Goal: Task Accomplishment & Management: Manage account settings

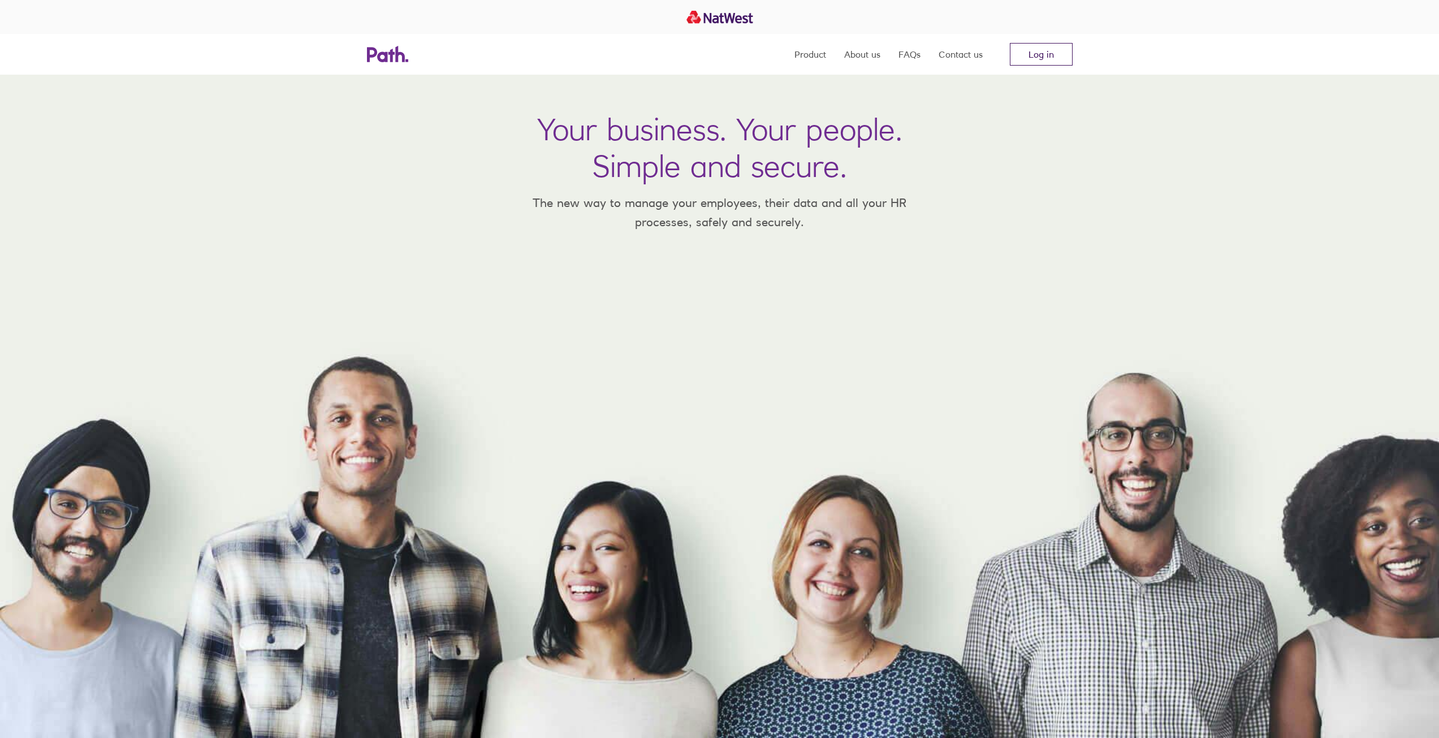
click at [1046, 47] on link "Log in" at bounding box center [1041, 54] width 63 height 23
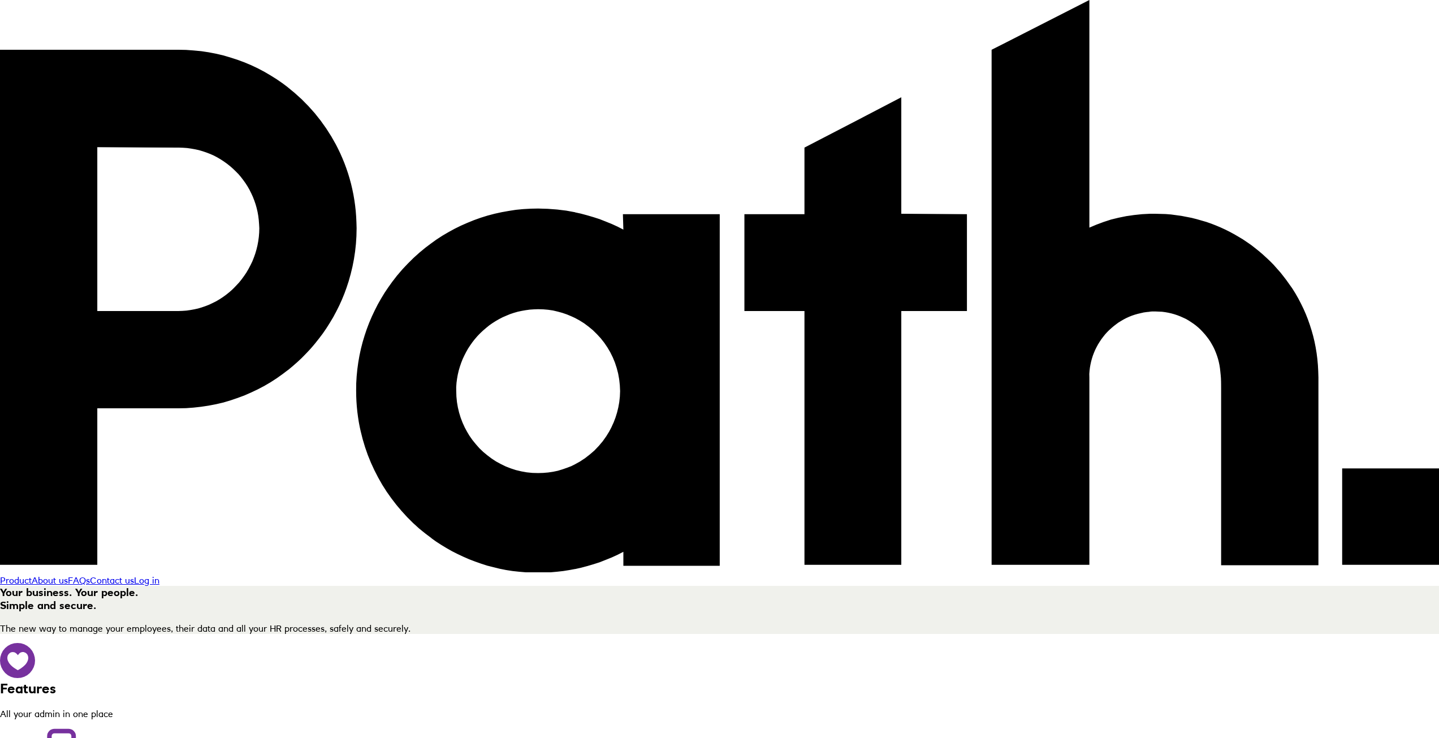
click at [159, 574] on link "Log in" at bounding box center [146, 579] width 25 height 11
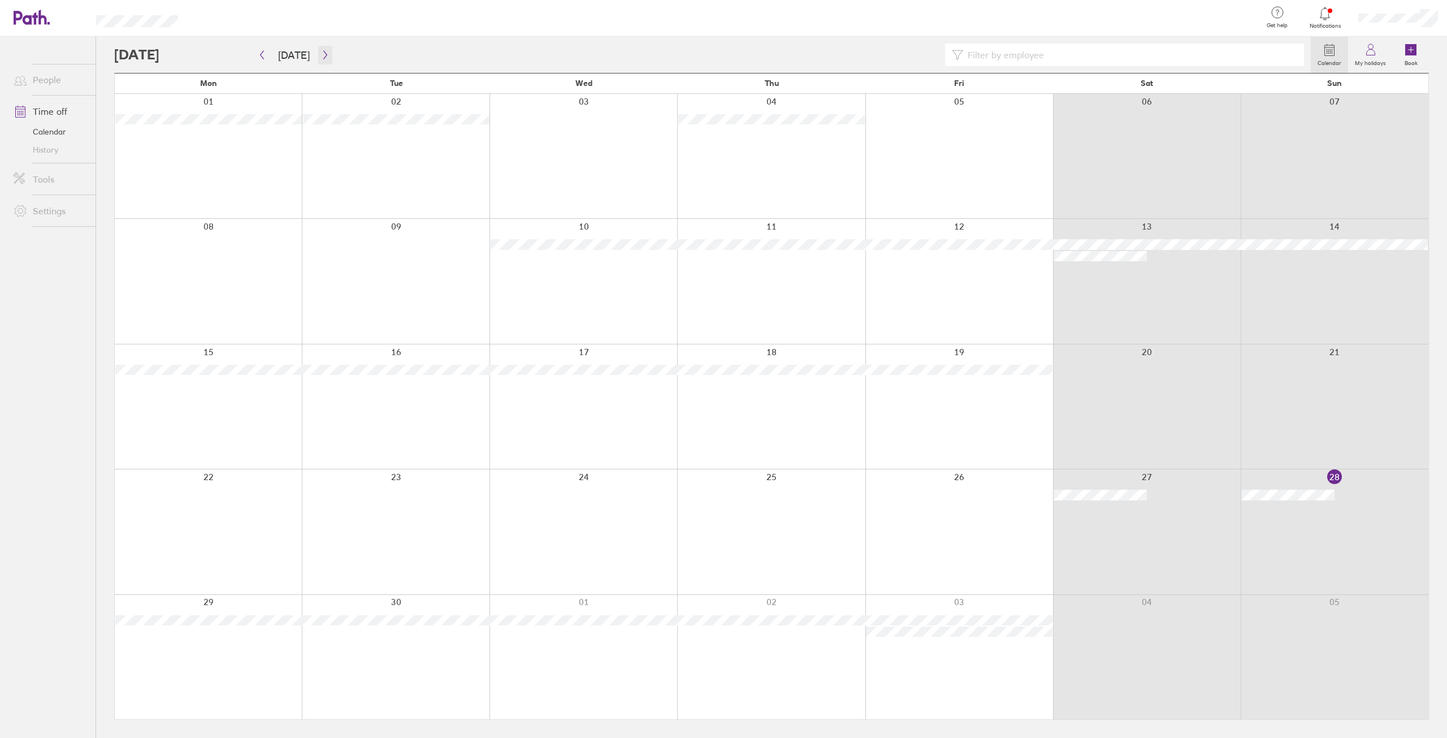
click at [322, 54] on icon "button" at bounding box center [325, 54] width 8 height 9
click at [323, 57] on icon "button" at bounding box center [325, 54] width 8 height 9
click at [324, 54] on icon "button" at bounding box center [325, 54] width 8 height 9
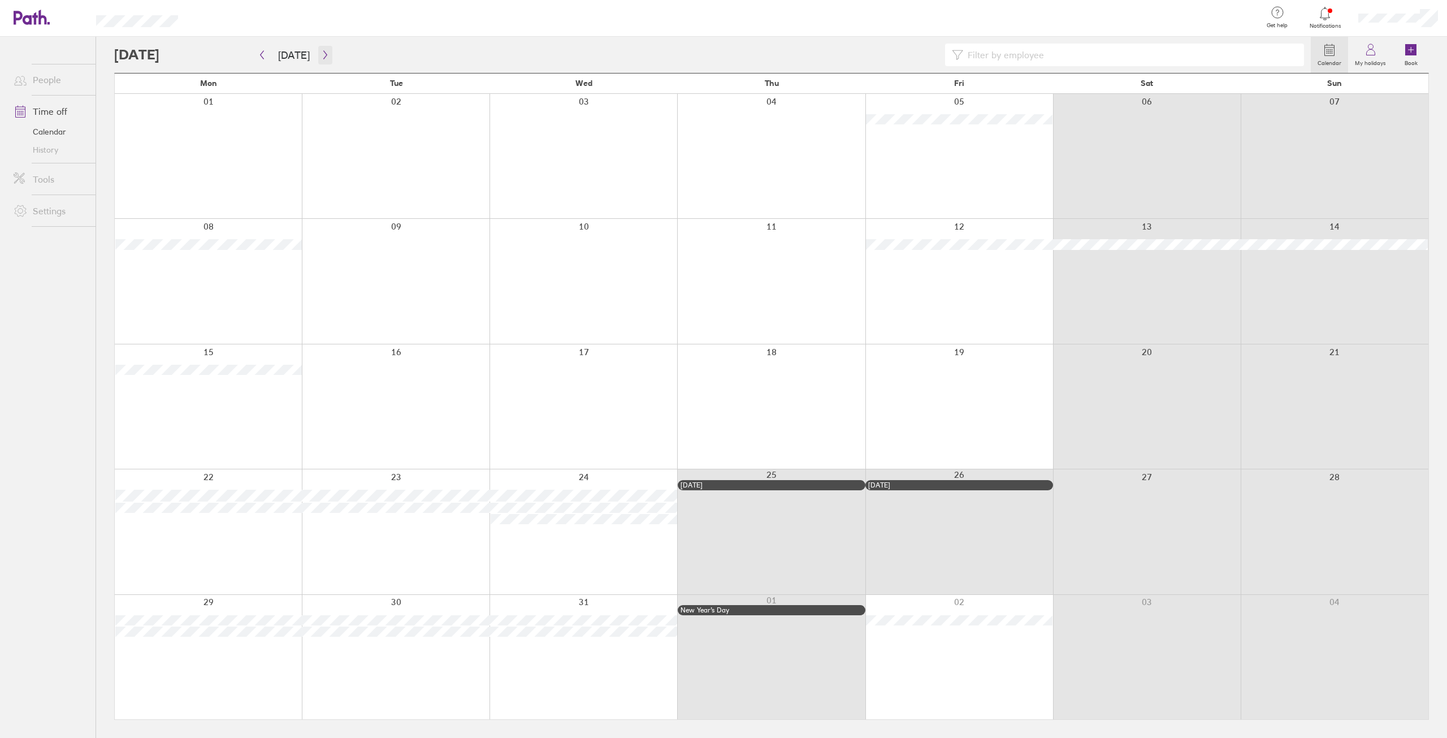
click at [324, 54] on icon "button" at bounding box center [325, 54] width 8 height 9
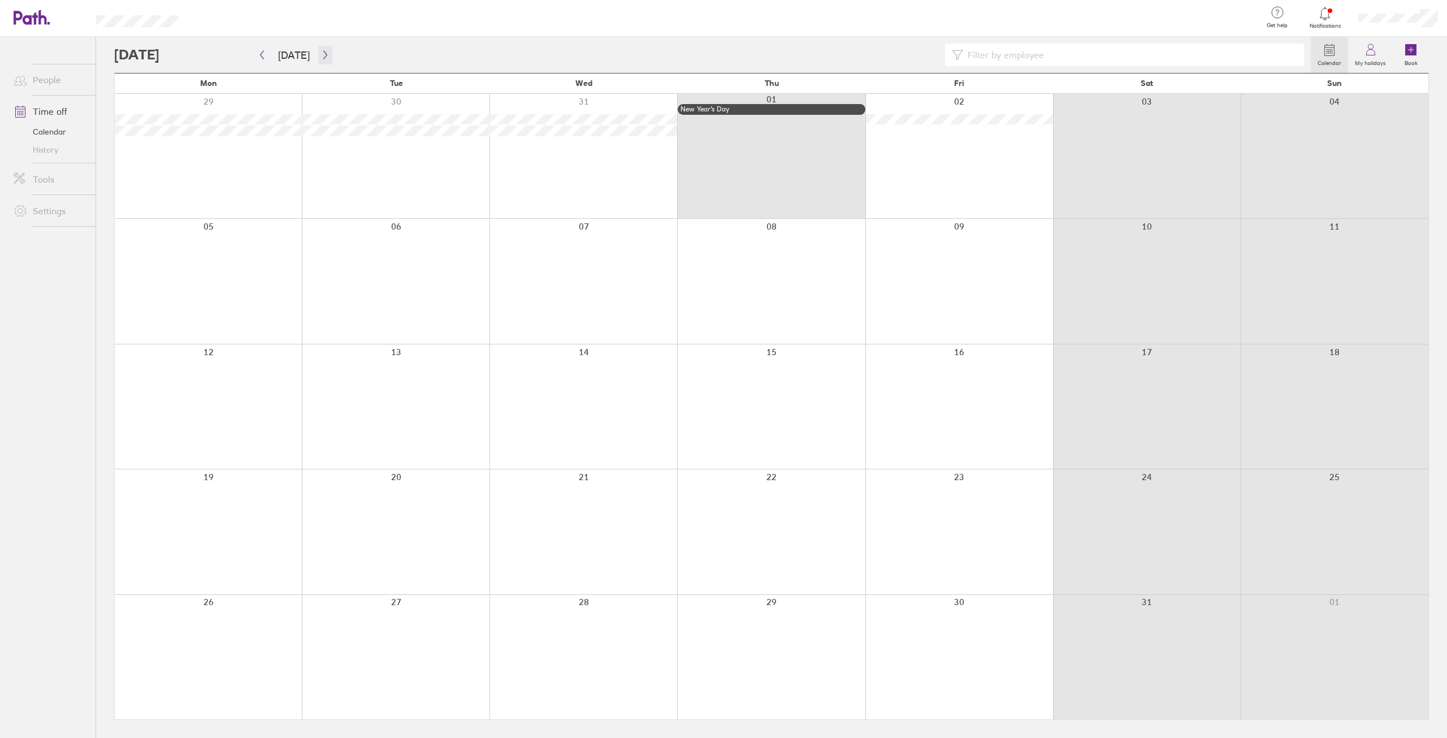
click at [325, 54] on icon "button" at bounding box center [325, 54] width 8 height 9
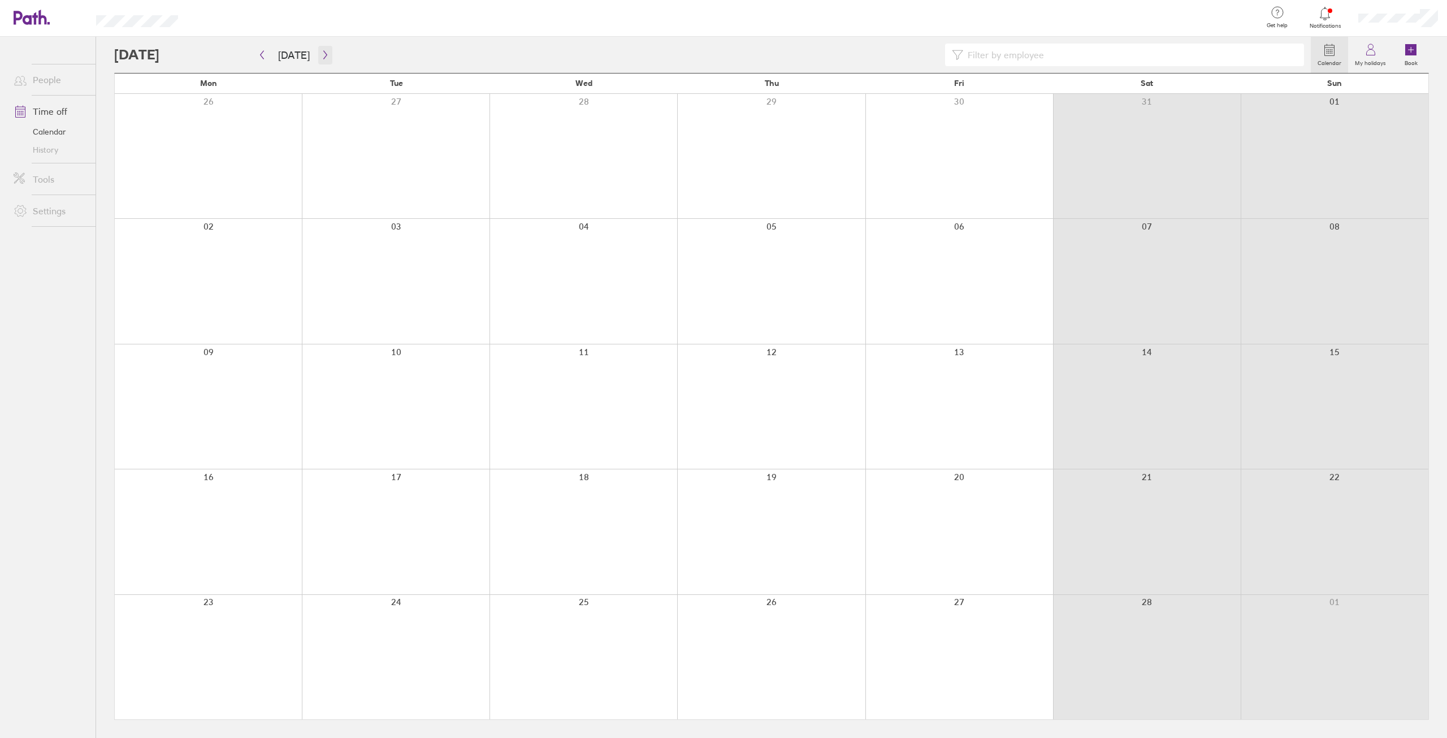
click at [323, 57] on icon "button" at bounding box center [324, 55] width 3 height 8
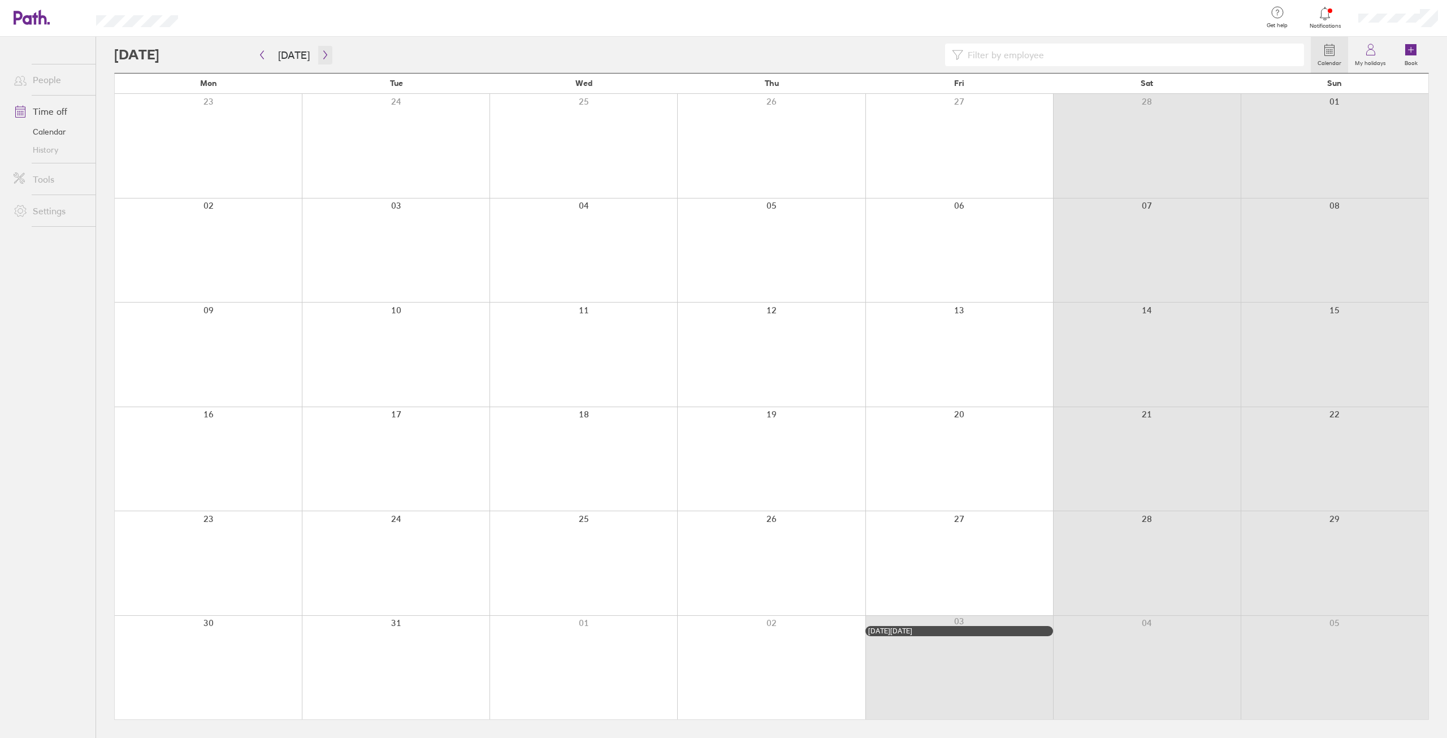
click at [324, 55] on icon "button" at bounding box center [325, 54] width 8 height 9
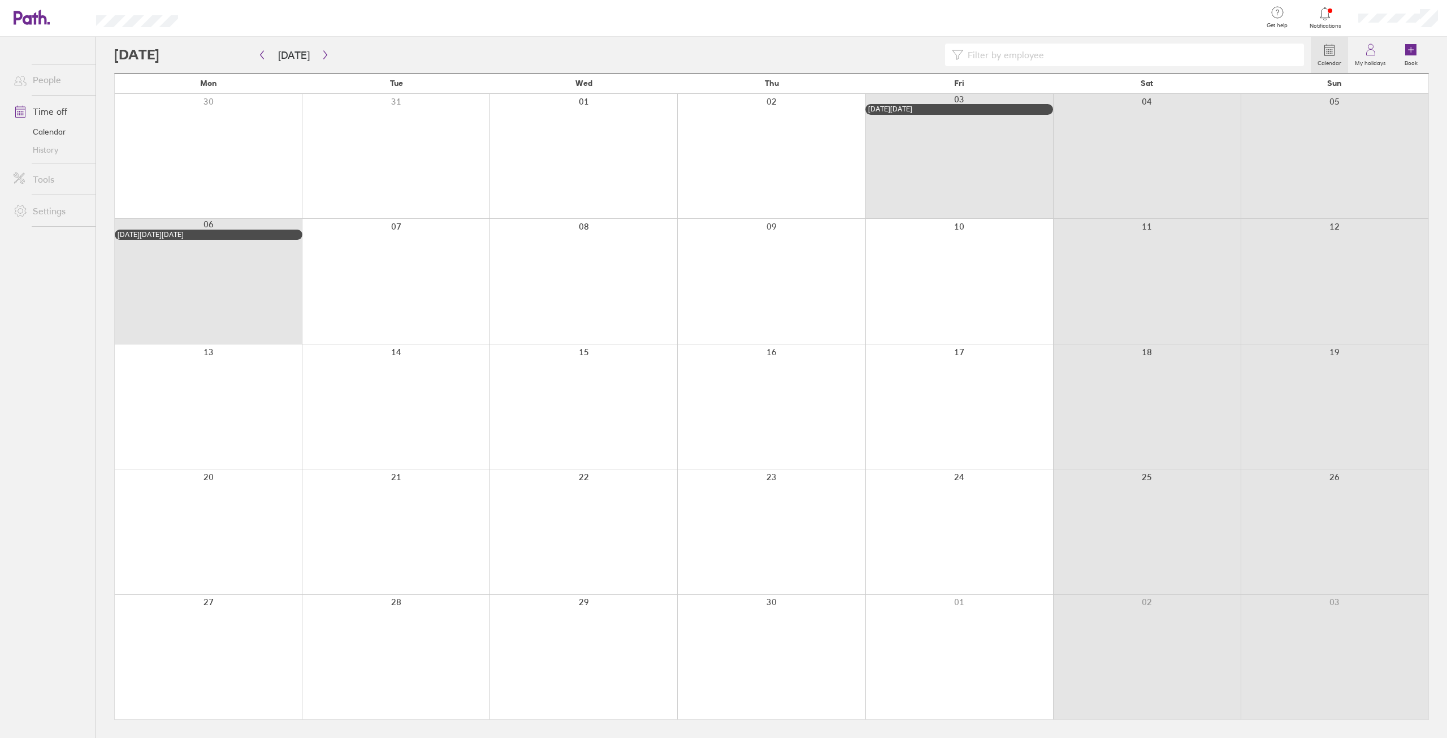
click at [401, 231] on div at bounding box center [396, 281] width 188 height 124
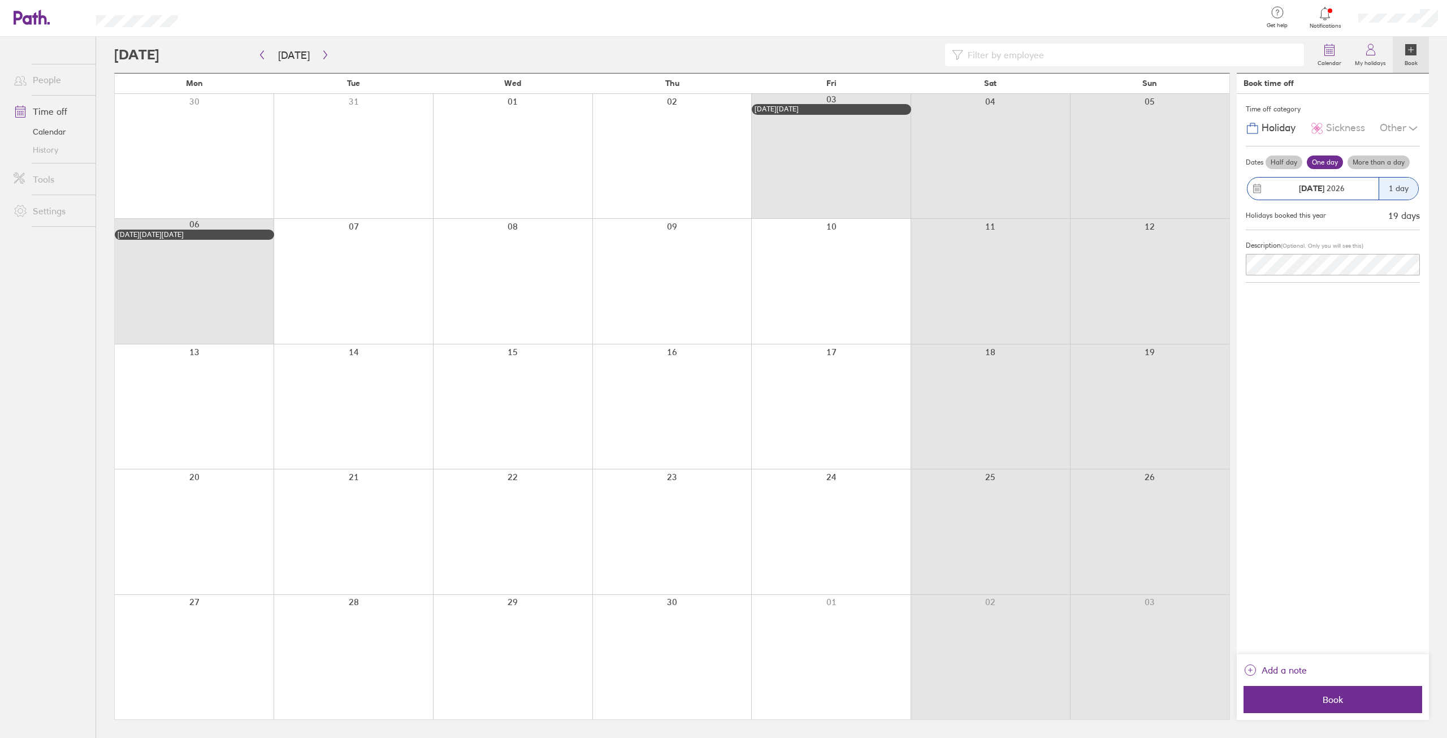
click at [1399, 187] on div "1 day" at bounding box center [1399, 189] width 40 height 22
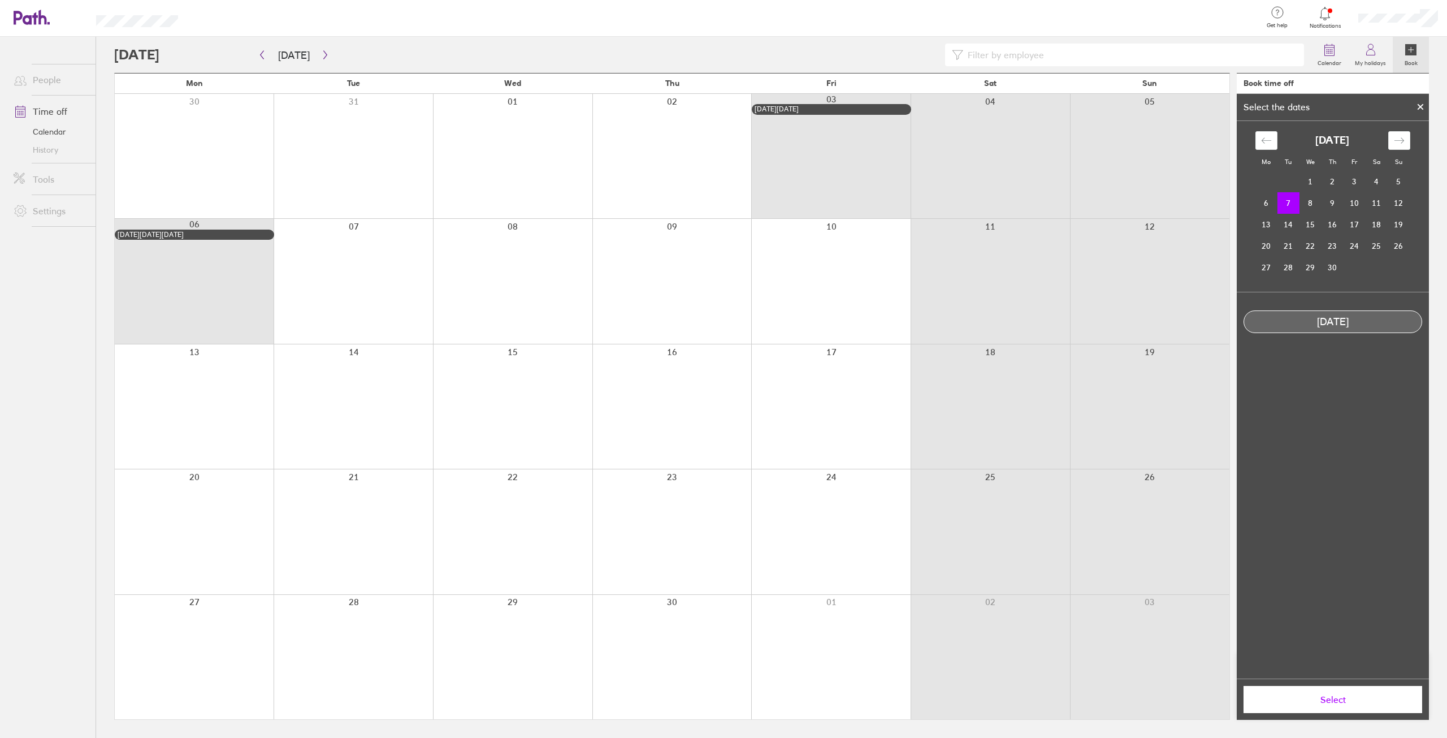
click at [1418, 103] on icon at bounding box center [1421, 106] width 8 height 7
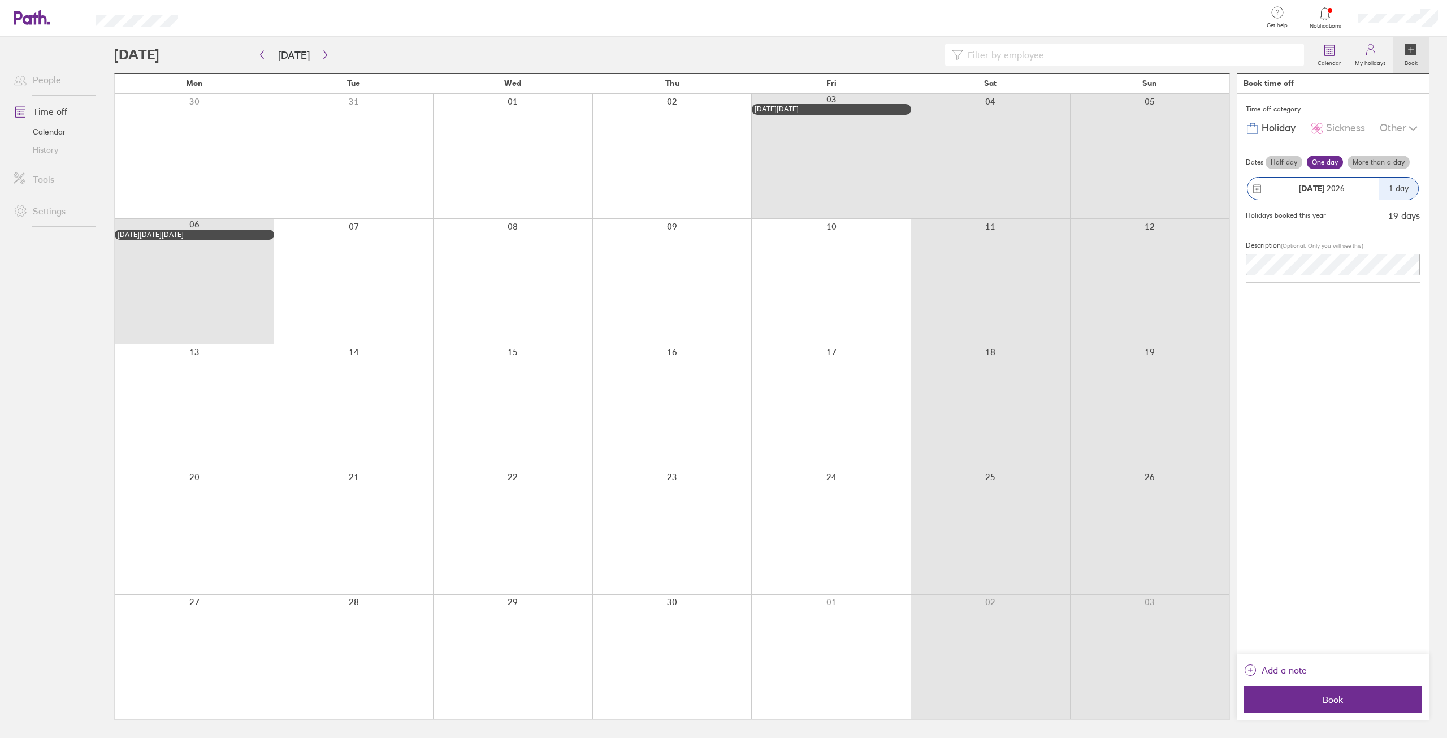
click at [1378, 159] on label "More than a day" at bounding box center [1379, 162] width 62 height 14
click at [0, 0] on input "More than a day" at bounding box center [0, 0] width 0 height 0
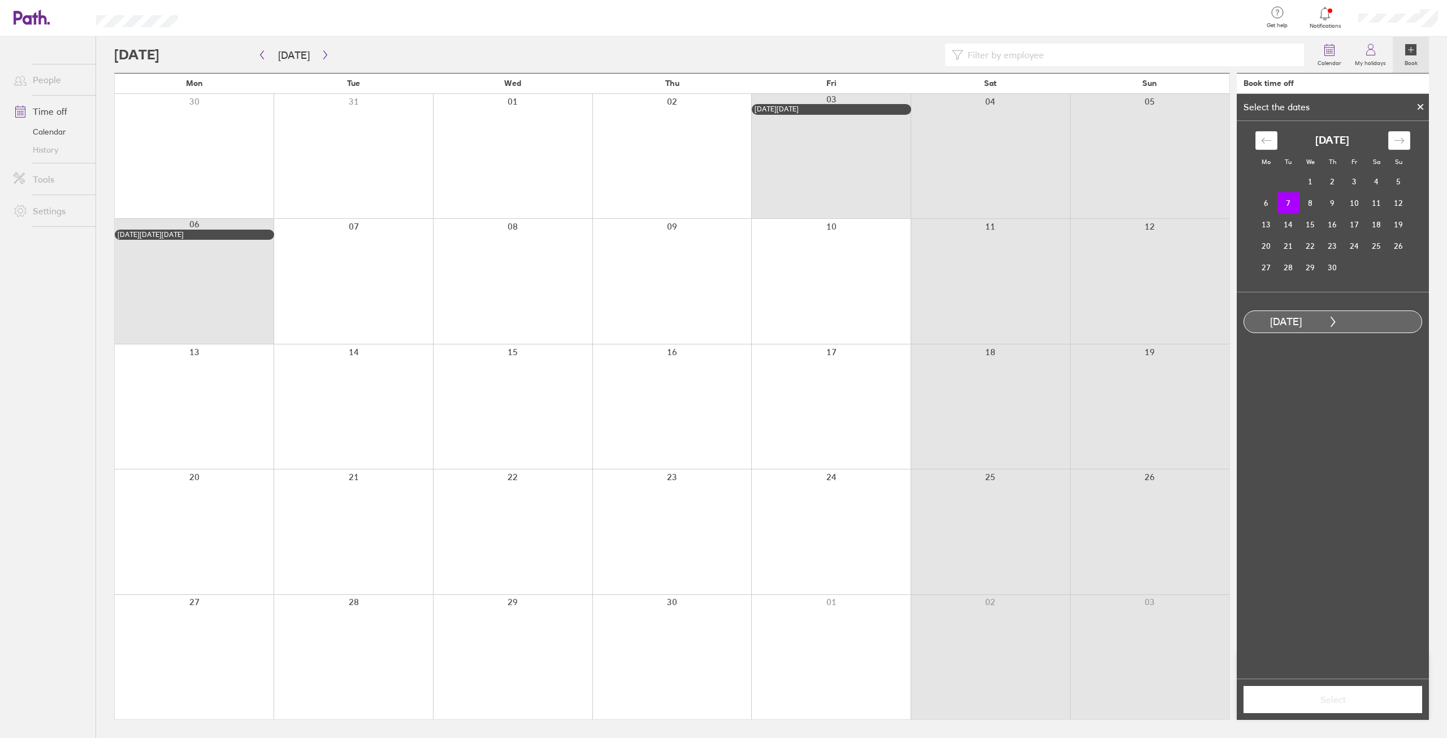
click at [1290, 199] on td "7" at bounding box center [1289, 202] width 22 height 21
click at [1355, 224] on td "17" at bounding box center [1355, 224] width 22 height 21
click at [1331, 702] on span "Select" at bounding box center [1333, 699] width 163 height 10
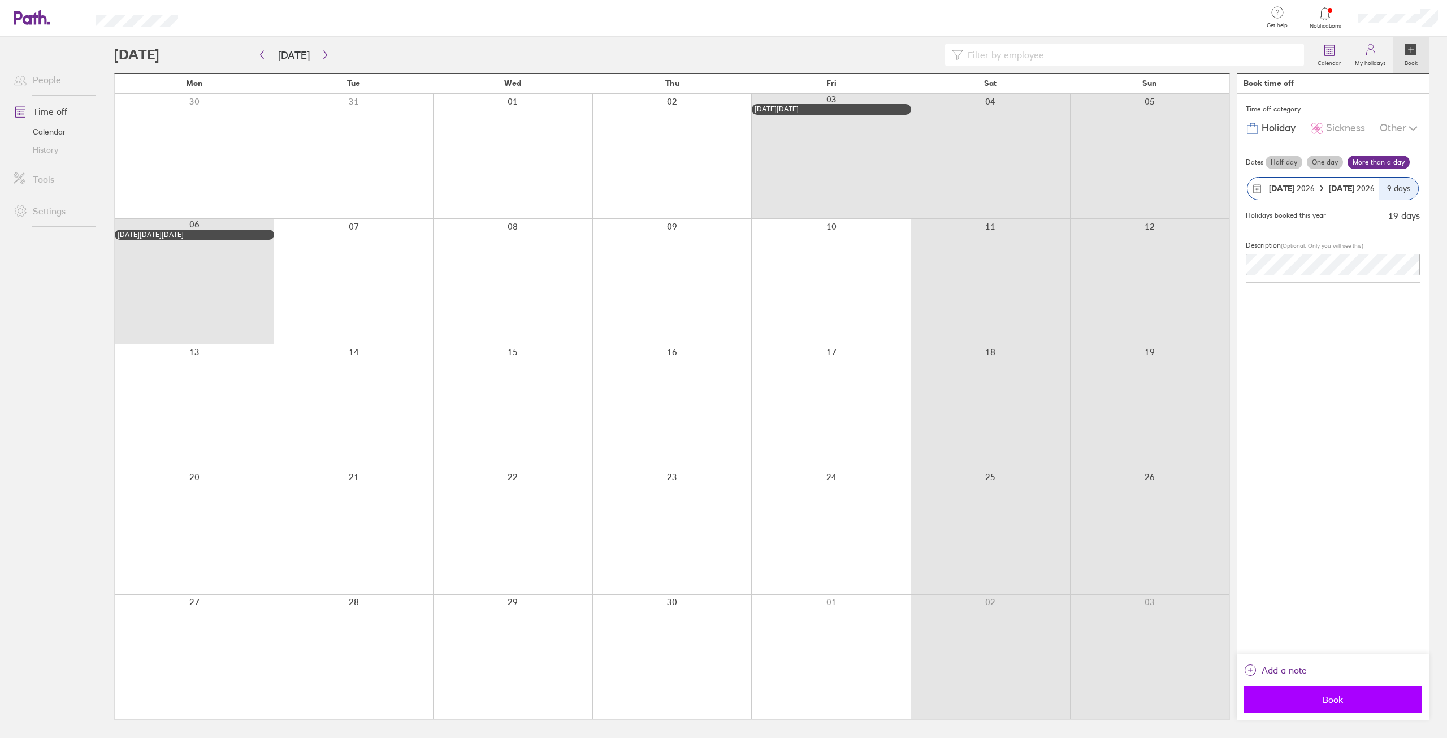
click at [1328, 702] on span "Book" at bounding box center [1333, 699] width 163 height 10
